Goal: Feedback & Contribution: Submit feedback/report problem

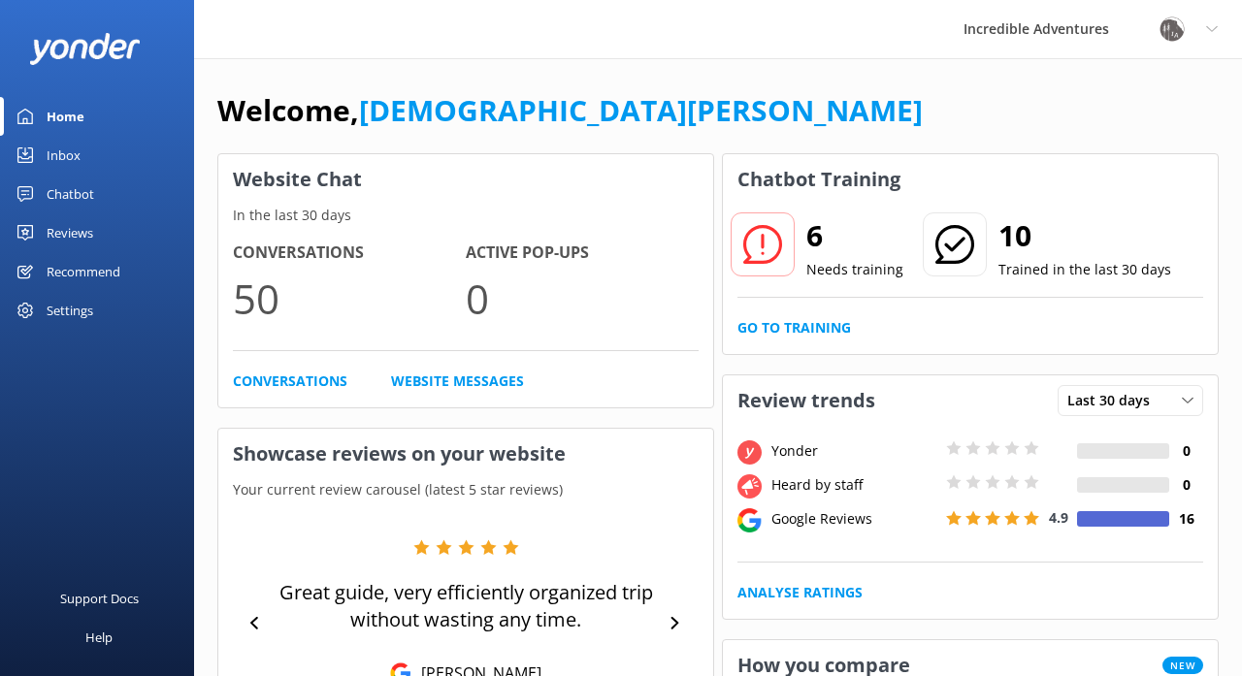
click at [72, 230] on div "Reviews" at bounding box center [70, 232] width 47 height 39
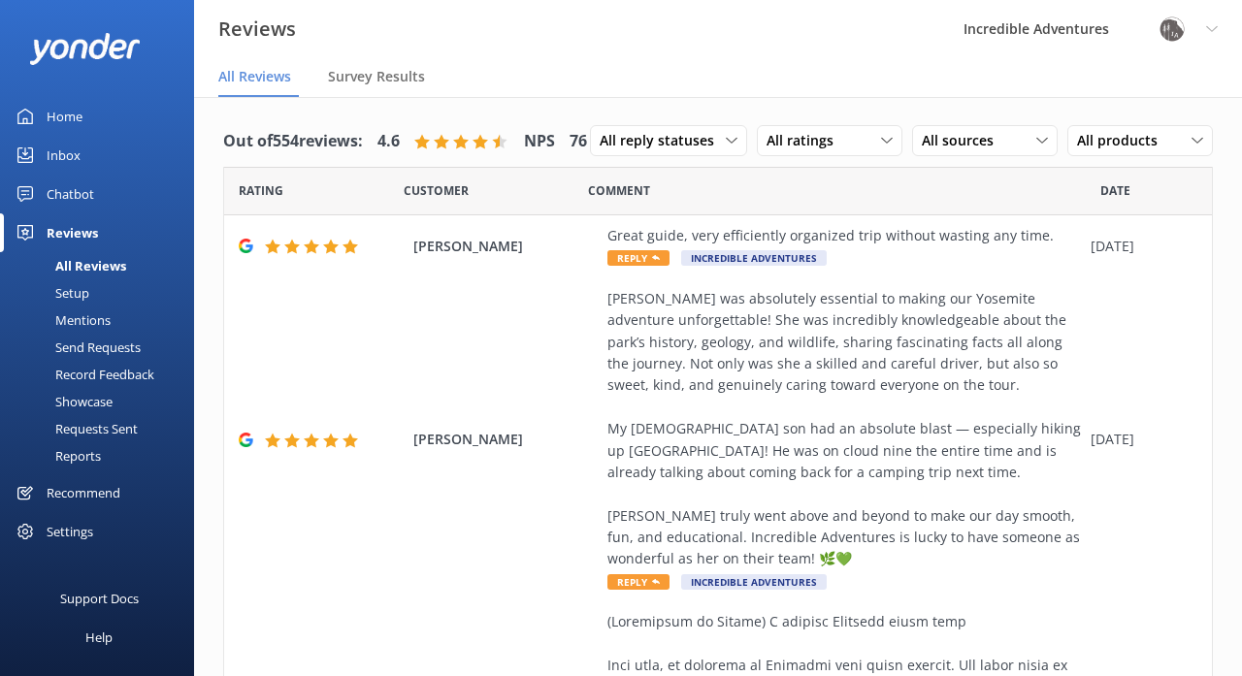
click at [85, 347] on div "Send Requests" at bounding box center [76, 347] width 129 height 27
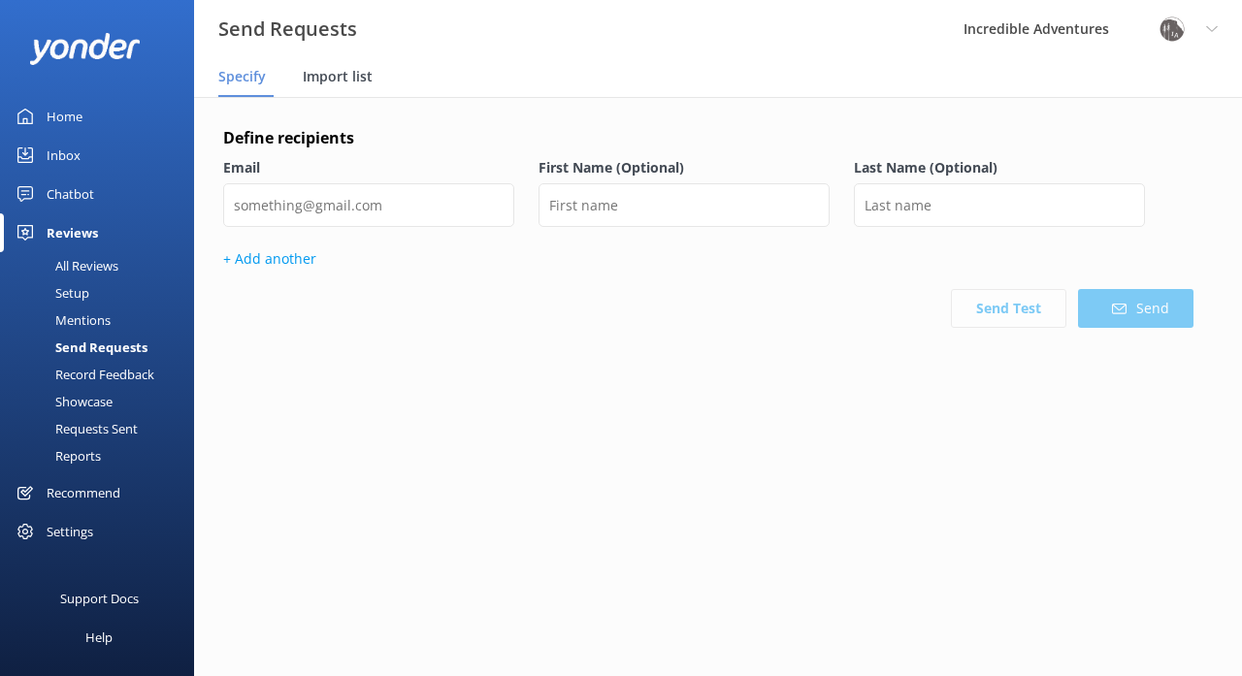
click at [343, 74] on span "Import list" at bounding box center [338, 76] width 70 height 19
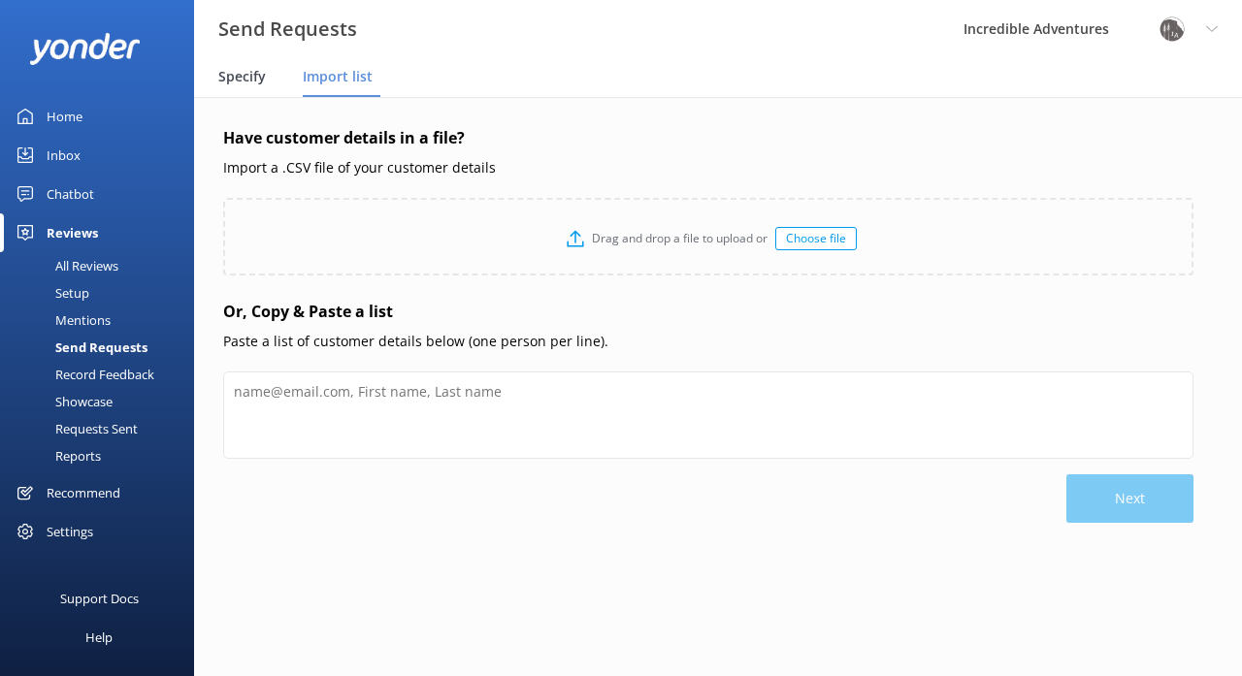
click at [242, 74] on span "Specify" at bounding box center [242, 76] width 48 height 19
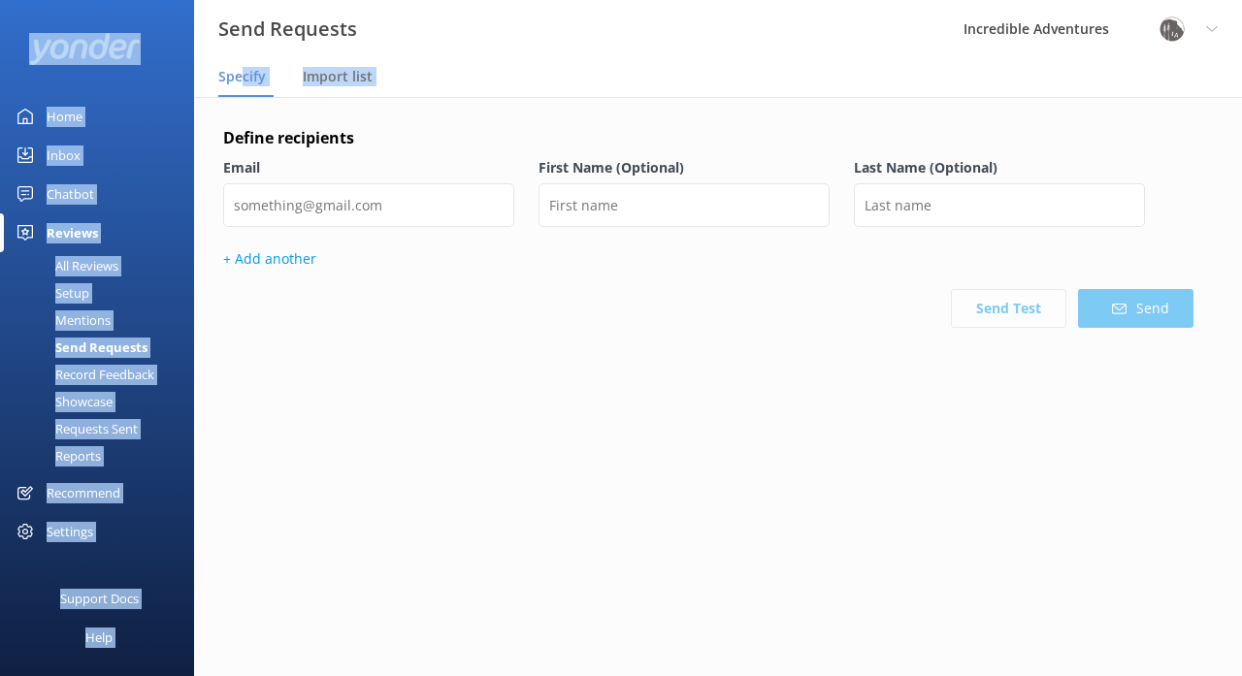
drag, startPoint x: 242, startPoint y: 74, endPoint x: 1484, endPoint y: 75, distance: 1242.0
click at [1241, 75] on html "Send Requests Incredible Adventures Profile Settings Logout Specify Import list…" at bounding box center [621, 338] width 1242 height 676
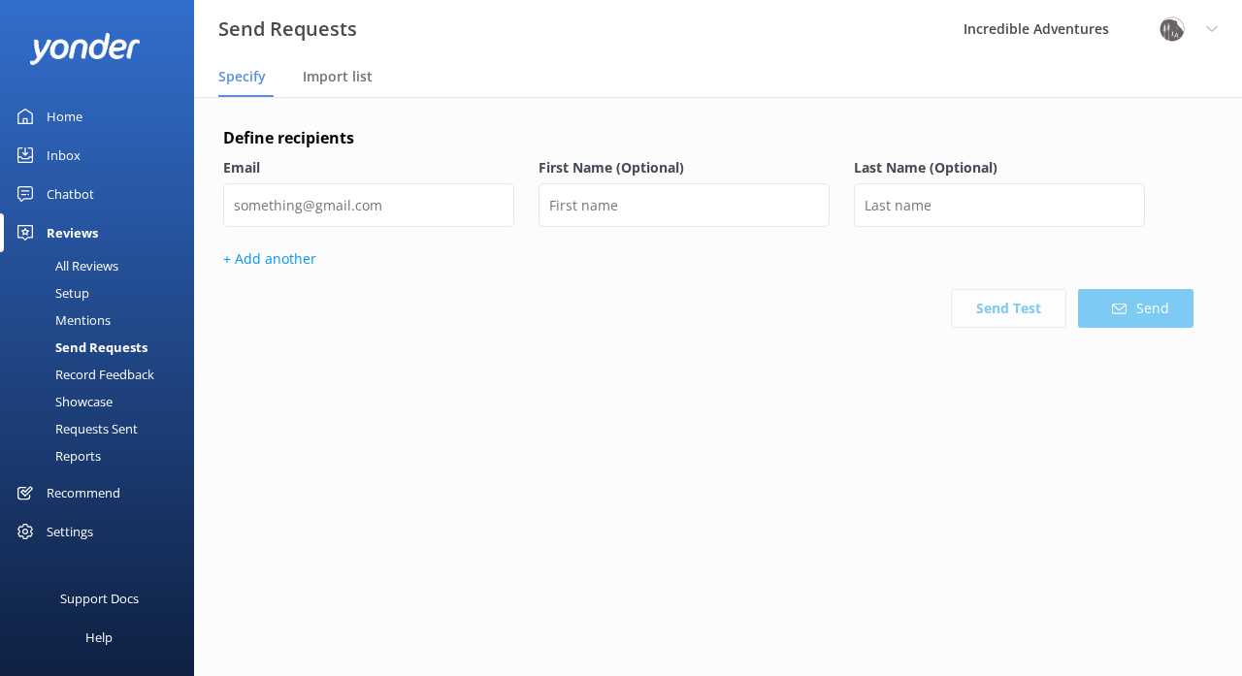
click at [646, 428] on div "Define recipients Email First Name (Optional) Last Name (Optional) + Add anothe…" at bounding box center [708, 285] width 970 height 318
